Goal: Transaction & Acquisition: Book appointment/travel/reservation

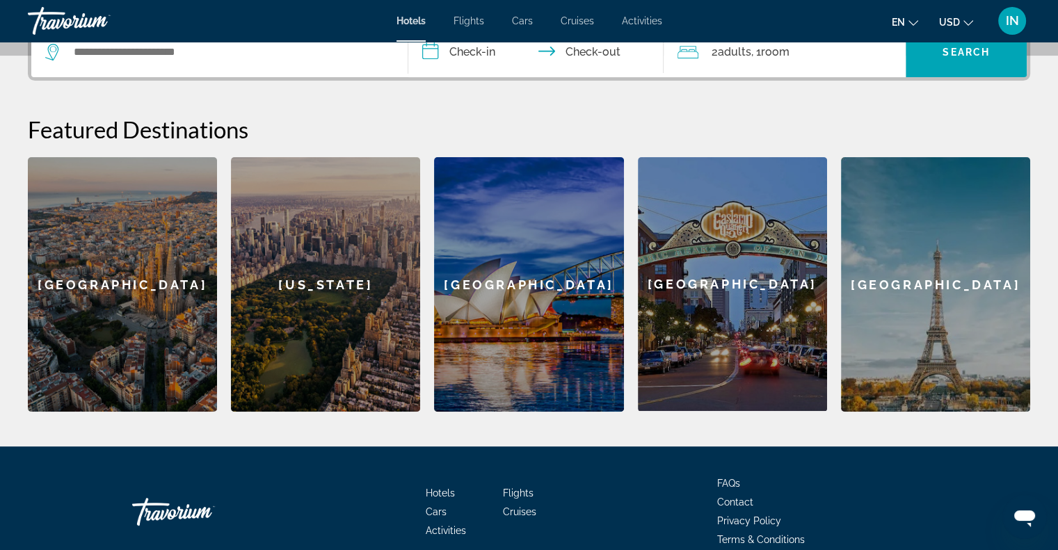
click at [915, 289] on div "[GEOGRAPHIC_DATA]" at bounding box center [935, 284] width 189 height 255
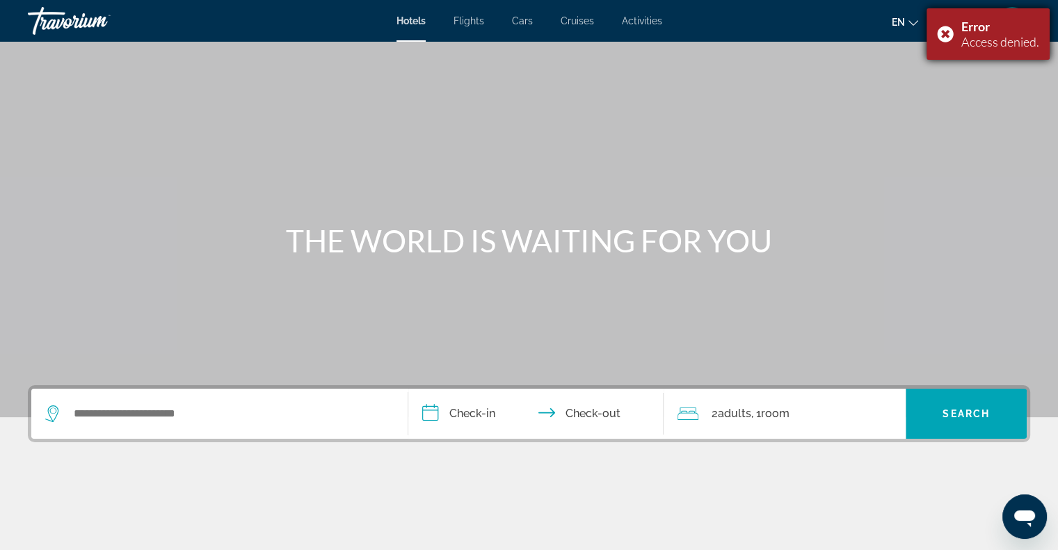
click at [946, 33] on div "Error Access denied." at bounding box center [988, 33] width 123 height 51
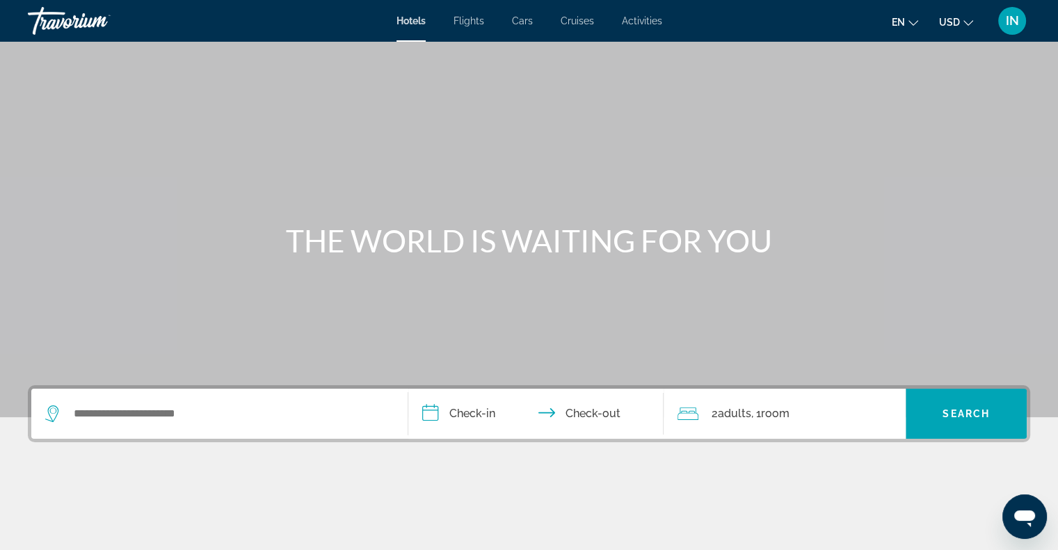
click at [1008, 22] on span "IN" at bounding box center [1012, 21] width 13 height 14
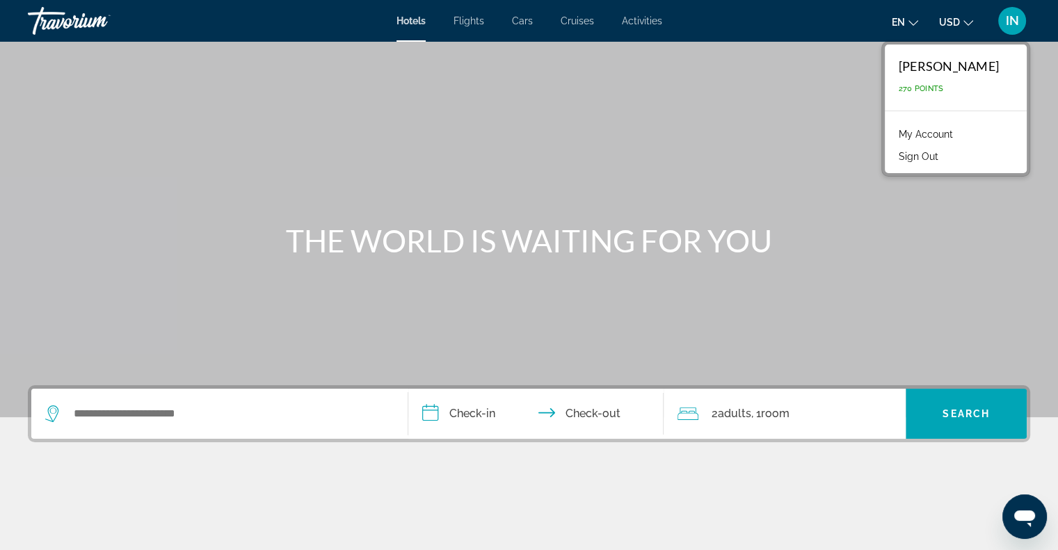
click at [746, 138] on div "Main content" at bounding box center [529, 208] width 1058 height 417
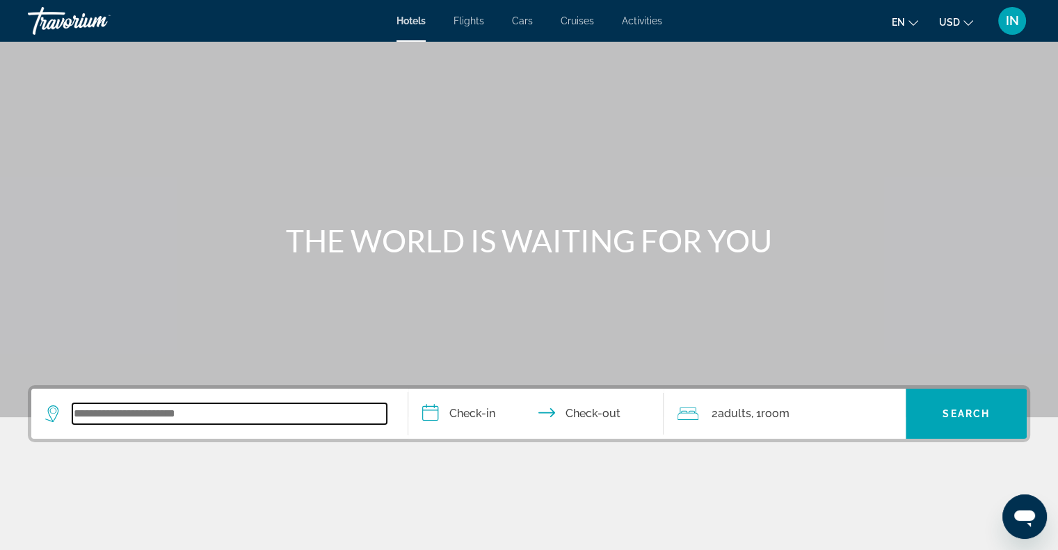
click at [258, 406] on input "Search widget" at bounding box center [229, 413] width 314 height 21
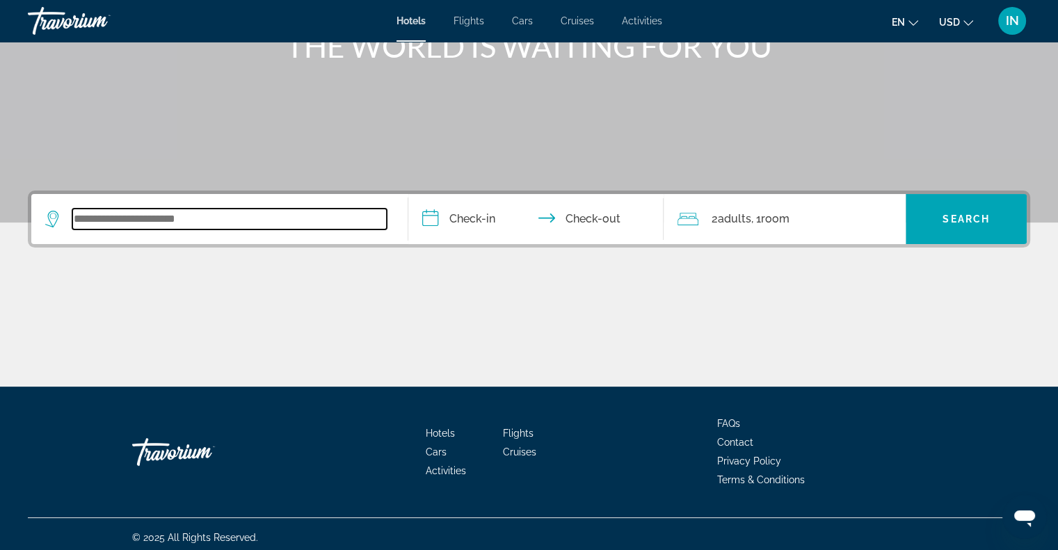
scroll to position [201, 0]
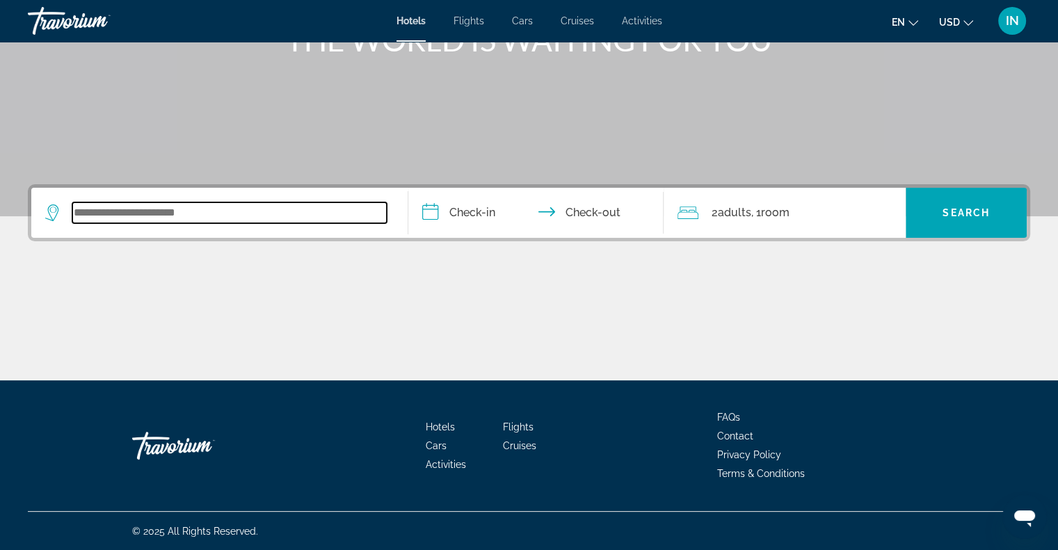
click at [271, 214] on input "Search widget" at bounding box center [229, 212] width 314 height 21
